Goal: Use online tool/utility: Utilize a website feature to perform a specific function

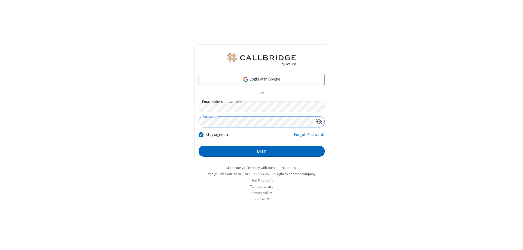
click at [262, 151] on button "Login" at bounding box center [262, 150] width 126 height 11
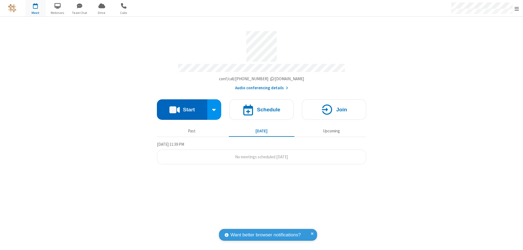
click at [182, 107] on button "Start" at bounding box center [182, 109] width 50 height 20
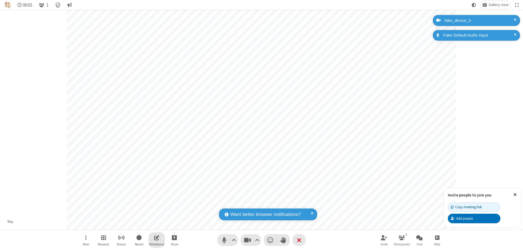
click at [157, 237] on span "Open shared whiteboard" at bounding box center [156, 237] width 5 height 7
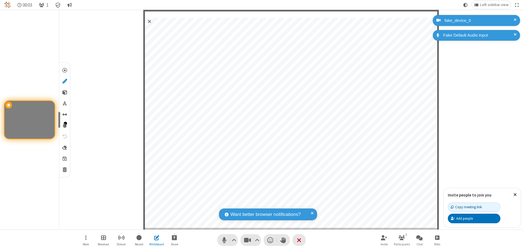
click at [64, 158] on span "Save" at bounding box center [65, 158] width 4 height 6
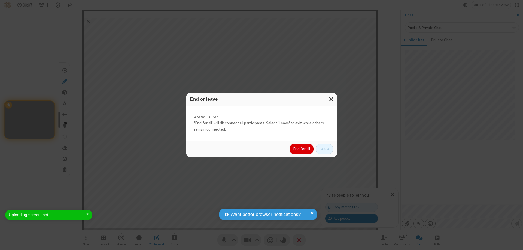
click at [302, 149] on button "End for all" at bounding box center [302, 148] width 24 height 11
